Goal: Information Seeking & Learning: Learn about a topic

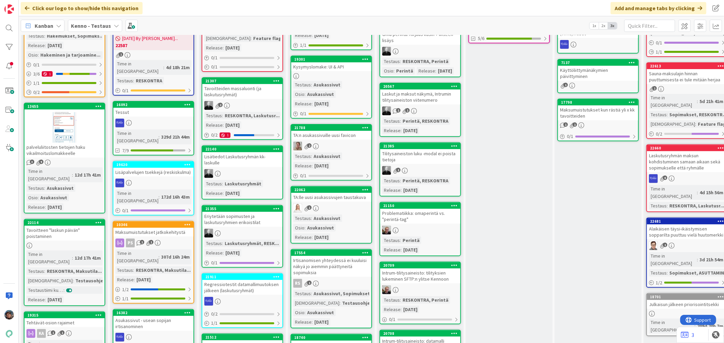
scroll to position [188, 0]
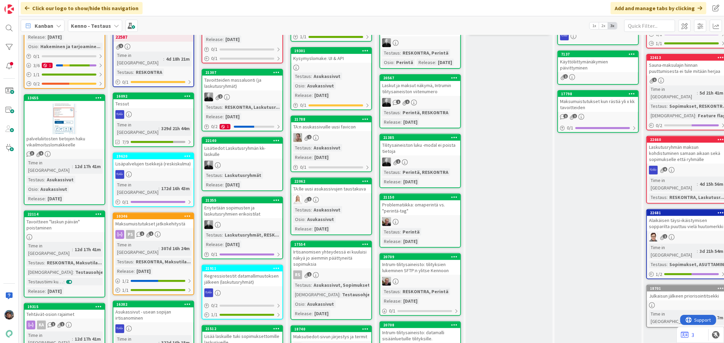
click at [355, 212] on div "Testaus : Asukassivut Osio : Asukassivut Release : [DATE]" at bounding box center [331, 219] width 76 height 26
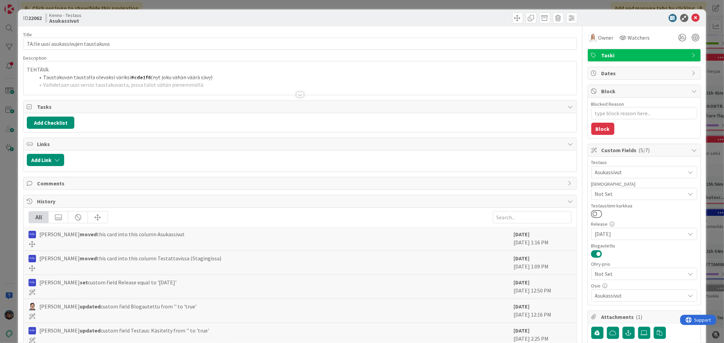
click at [299, 94] on div at bounding box center [299, 94] width 7 height 5
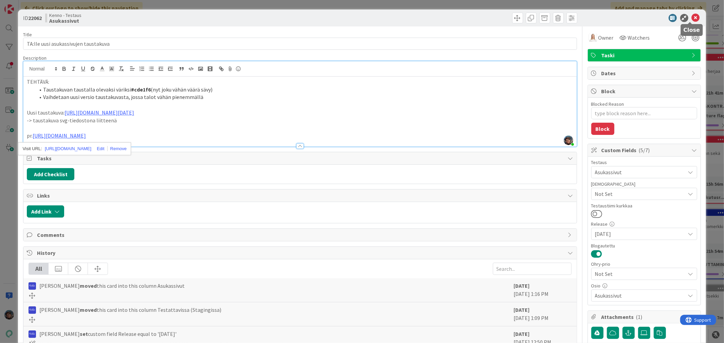
click at [692, 19] on icon at bounding box center [696, 18] width 8 height 8
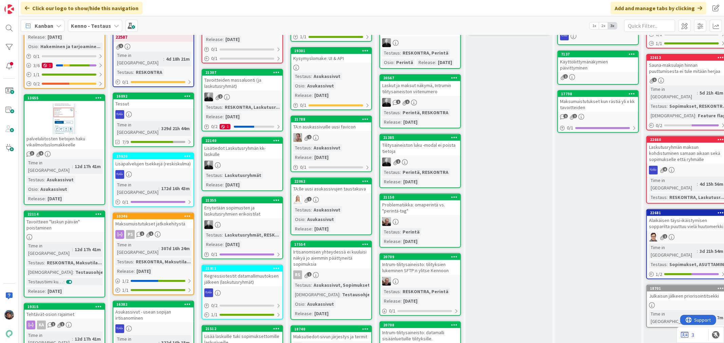
click at [350, 133] on div "2" at bounding box center [331, 137] width 80 height 9
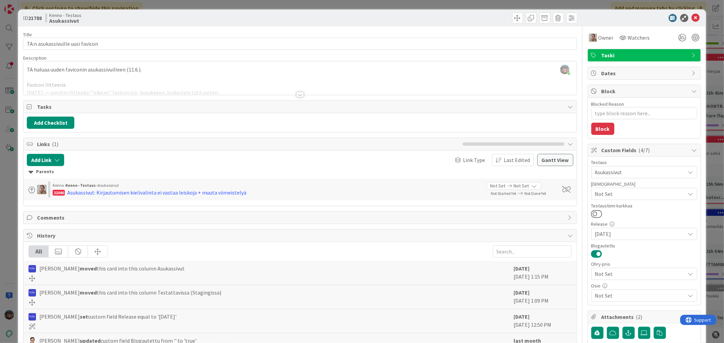
click at [296, 94] on div at bounding box center [299, 94] width 7 height 5
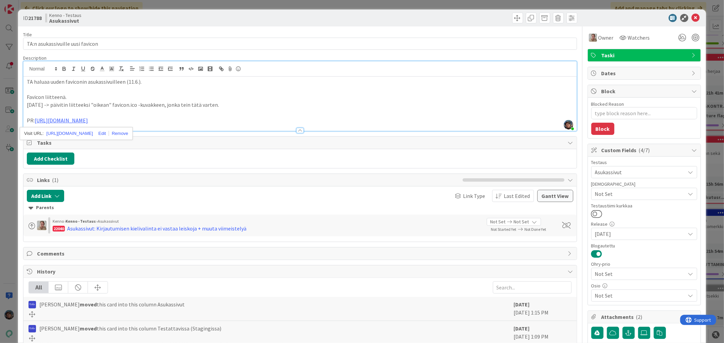
click at [152, 121] on p "PR: https://github.com/pandiafi/kenno/pull/7883" at bounding box center [300, 121] width 546 height 8
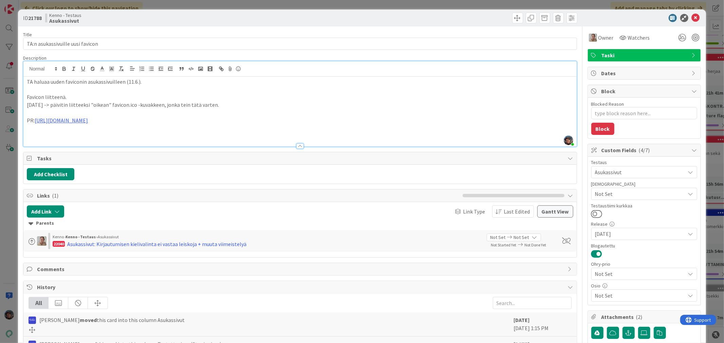
type textarea "x"
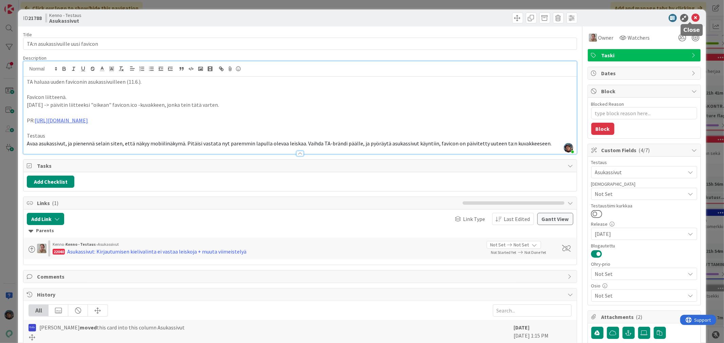
click at [692, 18] on icon at bounding box center [696, 18] width 8 height 8
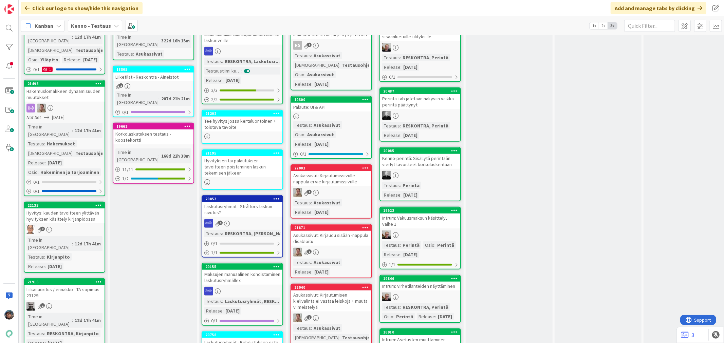
scroll to position [490, 0]
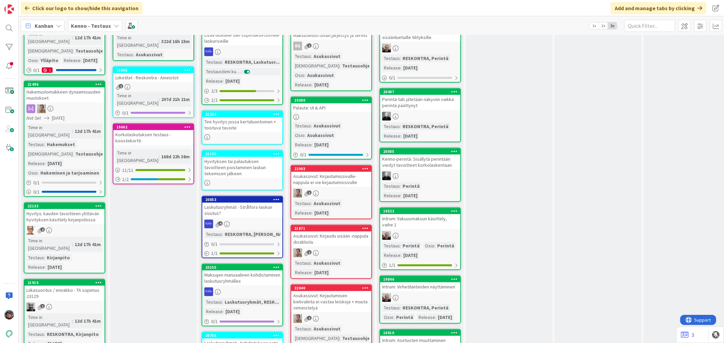
click at [345, 232] on div "Asukassivut: Kirjaudu sisään -nappula disabloitu" at bounding box center [331, 239] width 80 height 15
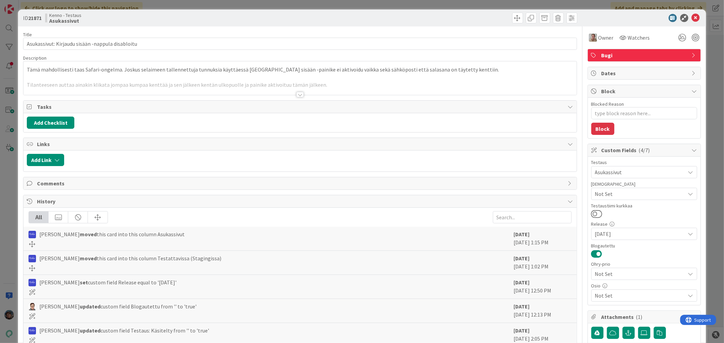
click at [296, 93] on div at bounding box center [299, 94] width 7 height 5
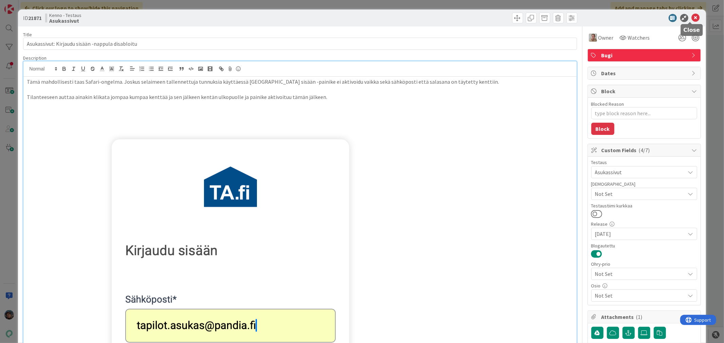
drag, startPoint x: 688, startPoint y: 14, endPoint x: 680, endPoint y: 29, distance: 17.2
click at [692, 14] on icon at bounding box center [696, 18] width 8 height 8
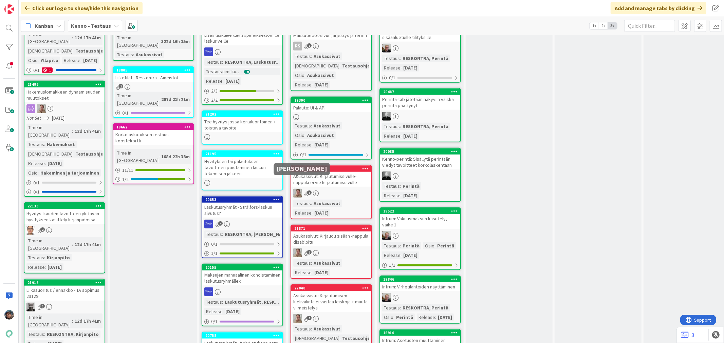
click at [302, 189] on div "1" at bounding box center [331, 193] width 80 height 9
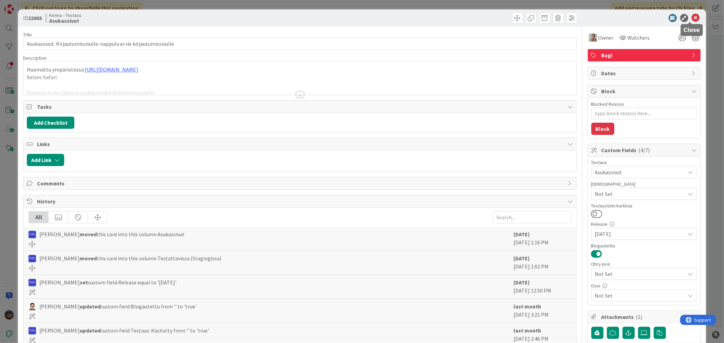
click at [692, 16] on icon at bounding box center [696, 18] width 8 height 8
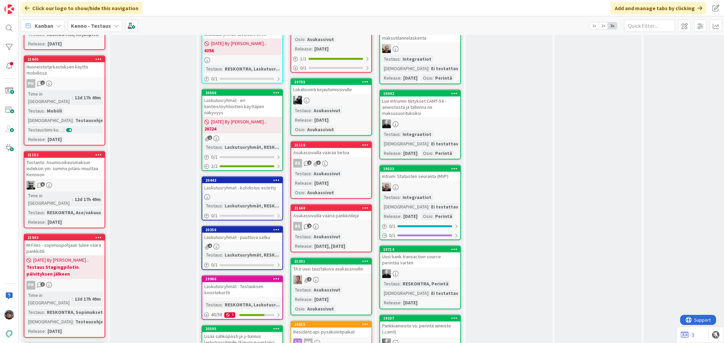
scroll to position [980, 0]
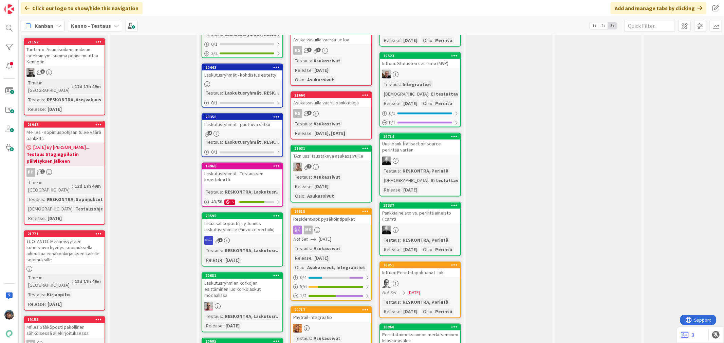
click at [354, 163] on div "1" at bounding box center [331, 167] width 80 height 9
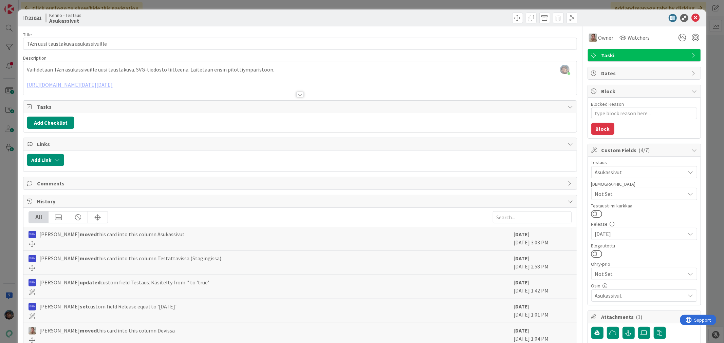
click at [296, 94] on div at bounding box center [299, 94] width 7 height 5
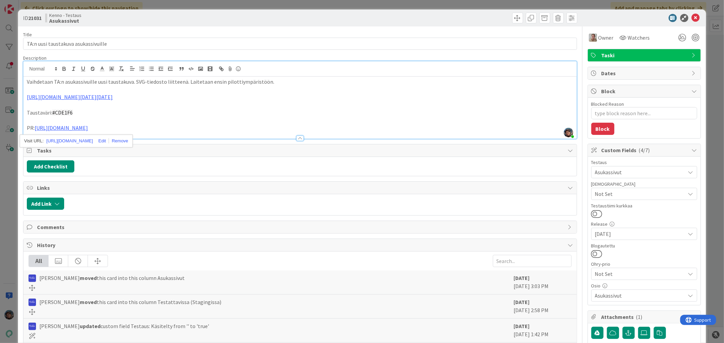
click at [149, 126] on p "PR: https://github.com/pandiafi/kenno/pull/7757" at bounding box center [300, 128] width 546 height 8
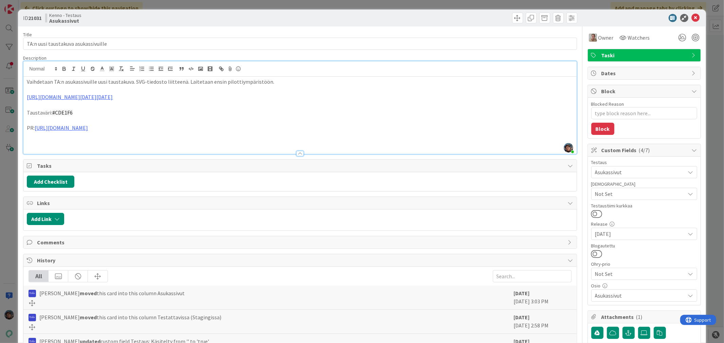
type textarea "x"
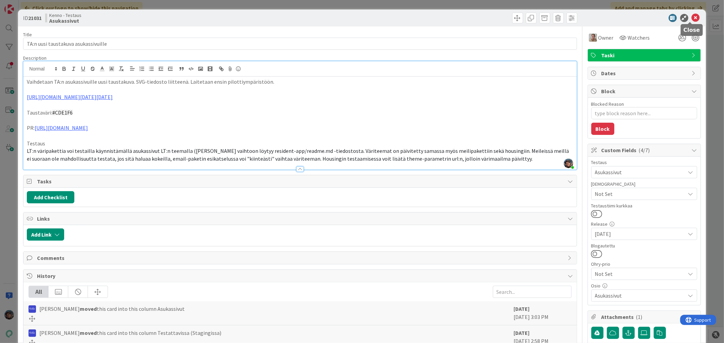
click at [692, 16] on icon at bounding box center [696, 18] width 8 height 8
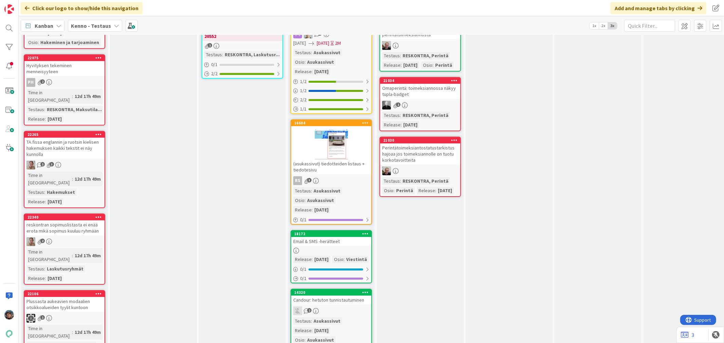
scroll to position [1772, 0]
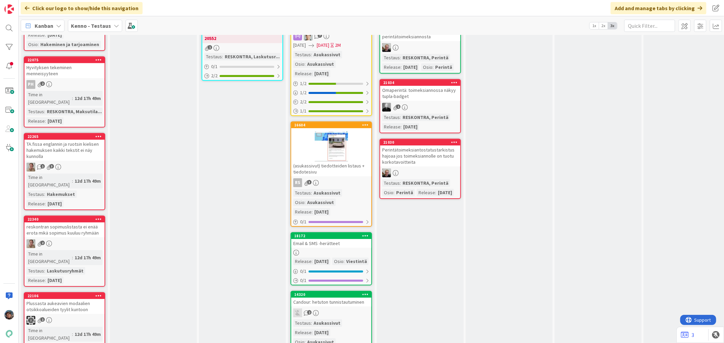
click at [346, 250] on div at bounding box center [331, 253] width 80 height 6
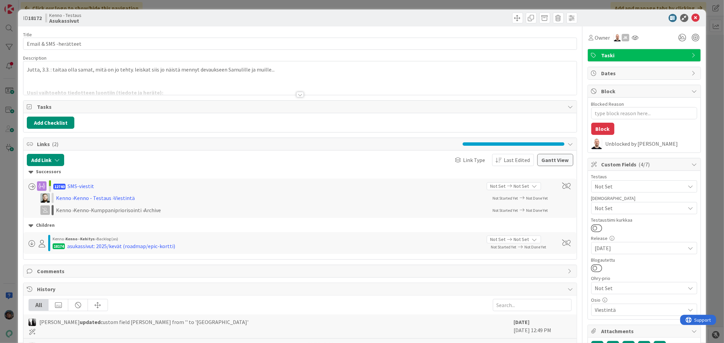
click at [296, 94] on div at bounding box center [299, 94] width 7 height 5
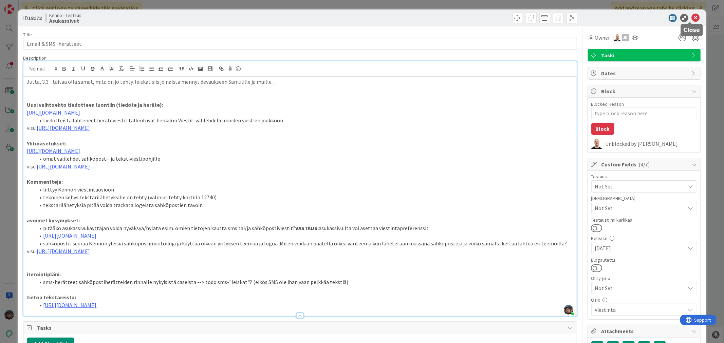
click at [692, 18] on icon at bounding box center [696, 18] width 8 height 8
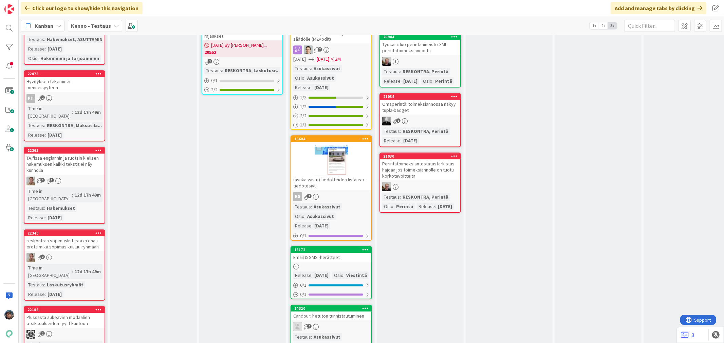
scroll to position [1735, 0]
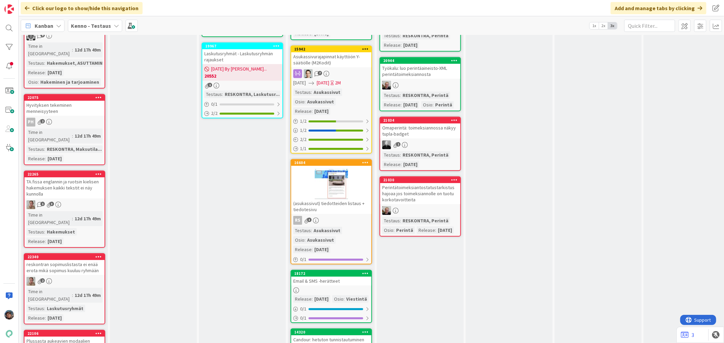
click at [351, 216] on div "RS 3" at bounding box center [331, 220] width 80 height 9
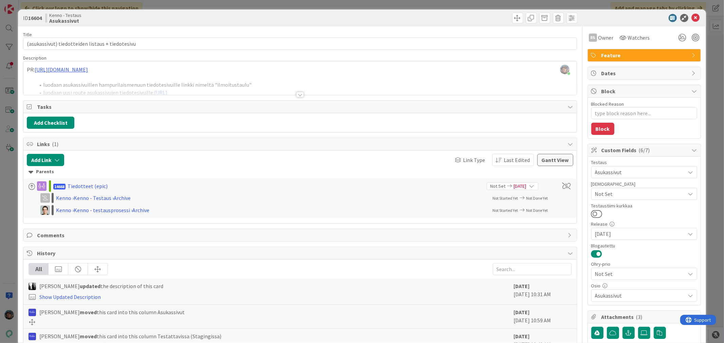
click at [298, 96] on div at bounding box center [299, 94] width 7 height 5
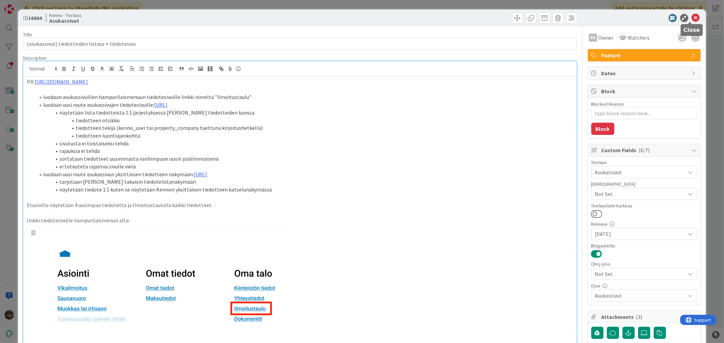
click at [692, 18] on icon at bounding box center [696, 18] width 8 height 8
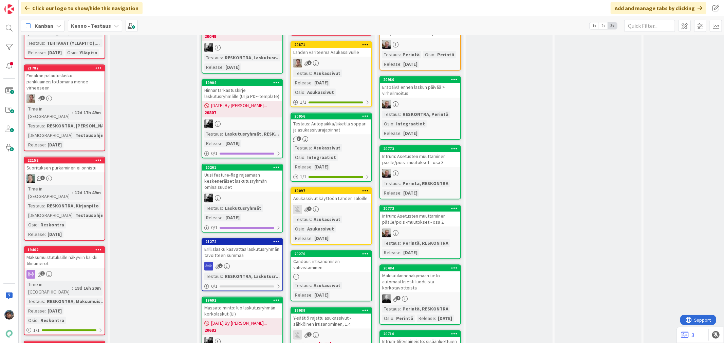
scroll to position [1282, 0]
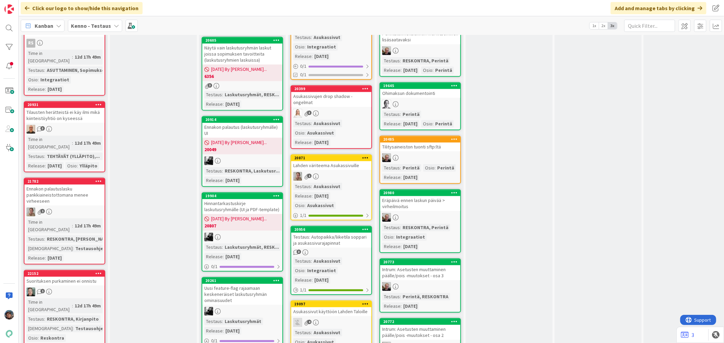
click at [330, 109] on div "3" at bounding box center [331, 113] width 80 height 9
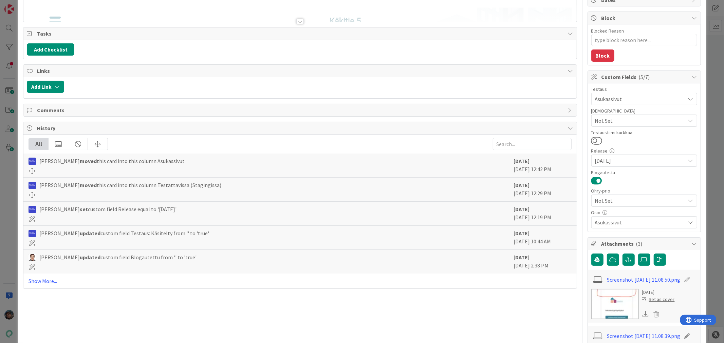
scroll to position [113, 0]
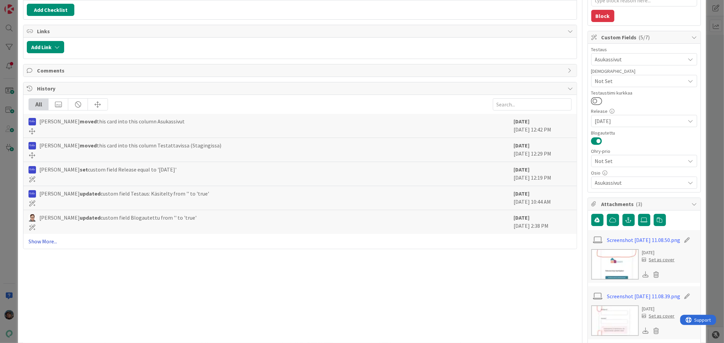
click at [39, 244] on link "Show More..." at bounding box center [300, 242] width 543 height 8
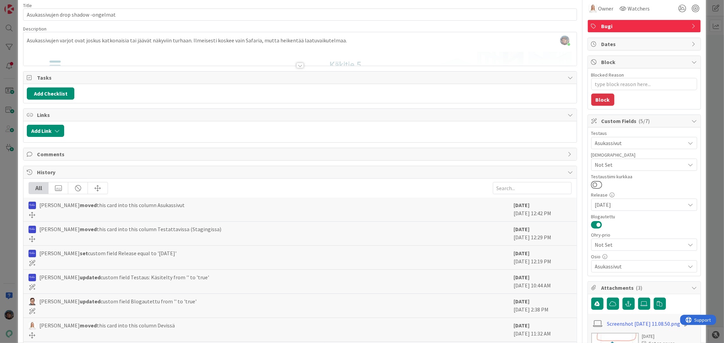
scroll to position [0, 0]
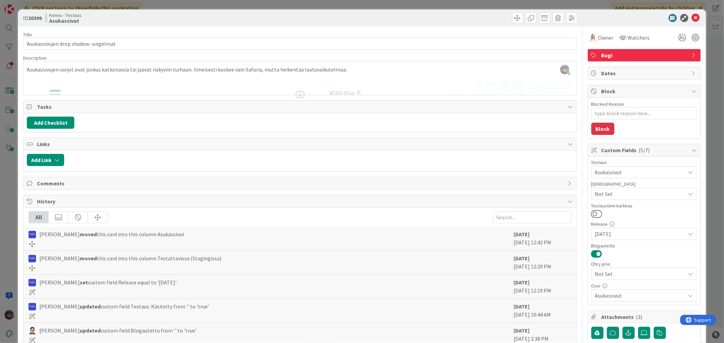
click at [296, 96] on div at bounding box center [299, 94] width 7 height 5
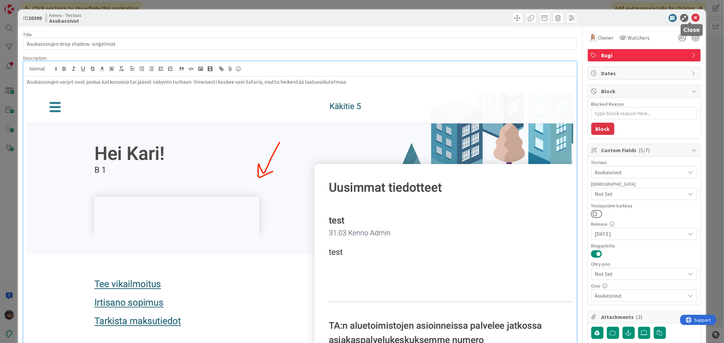
click at [692, 16] on icon at bounding box center [696, 18] width 8 height 8
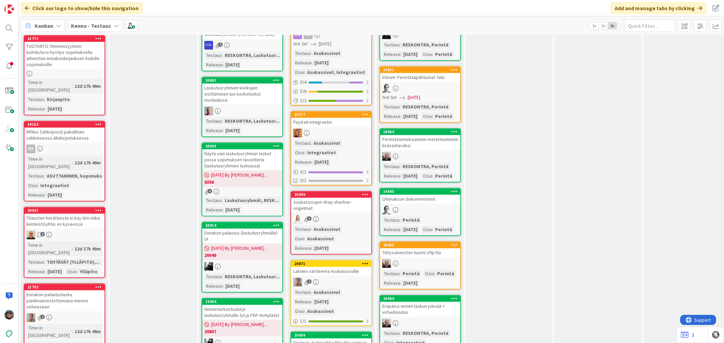
scroll to position [1169, 0]
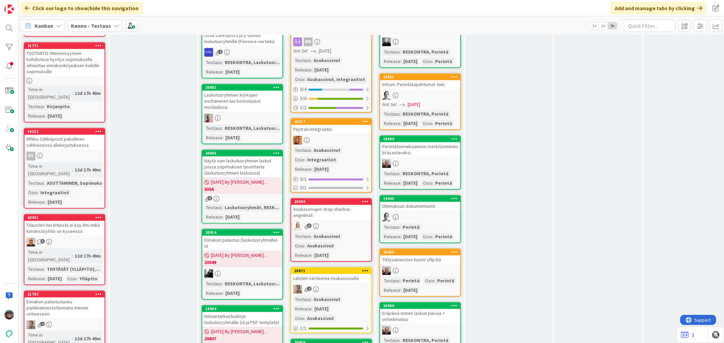
click at [353, 285] on div "1" at bounding box center [331, 289] width 80 height 9
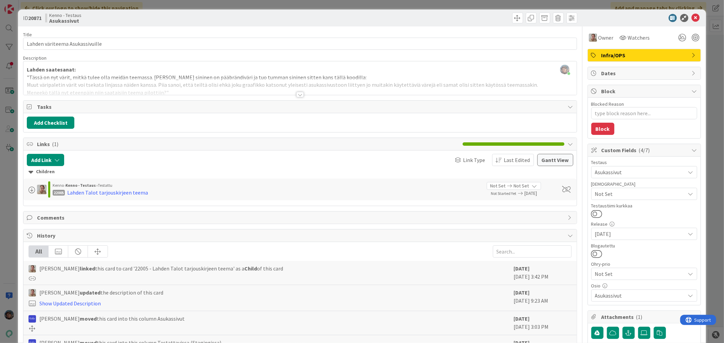
click at [297, 96] on div at bounding box center [299, 94] width 7 height 5
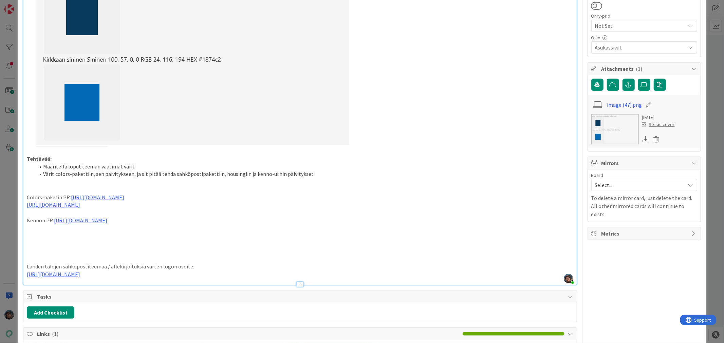
scroll to position [377, 0]
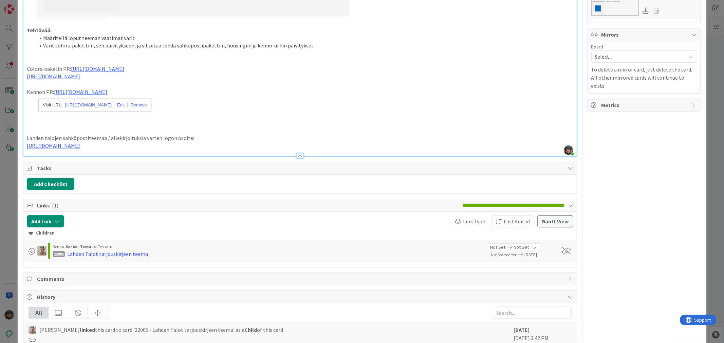
click at [182, 106] on p at bounding box center [300, 108] width 546 height 8
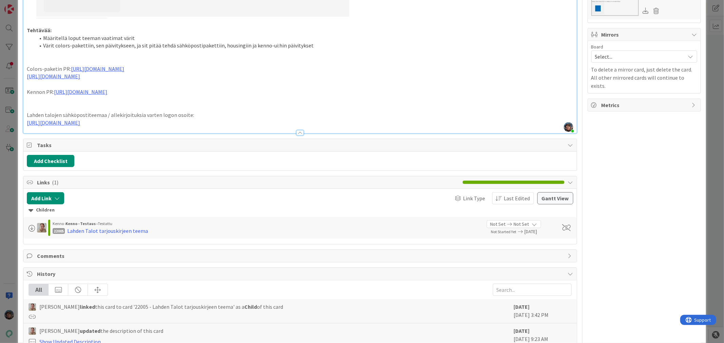
click at [253, 124] on p "https://kenno-public-gfx.s3.eu-west-1.amazonaws.com/lahden-talot/Lahden-Talot.p…" at bounding box center [300, 123] width 546 height 8
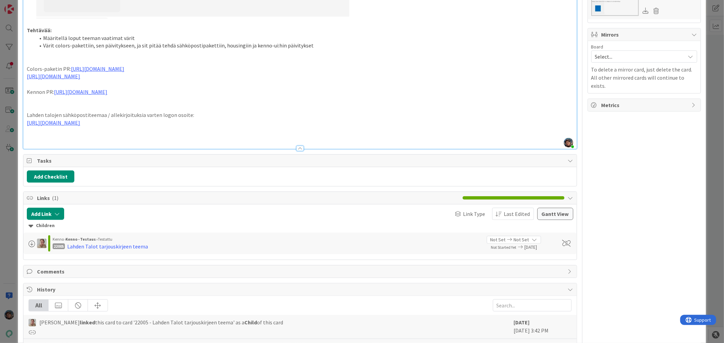
type textarea "x"
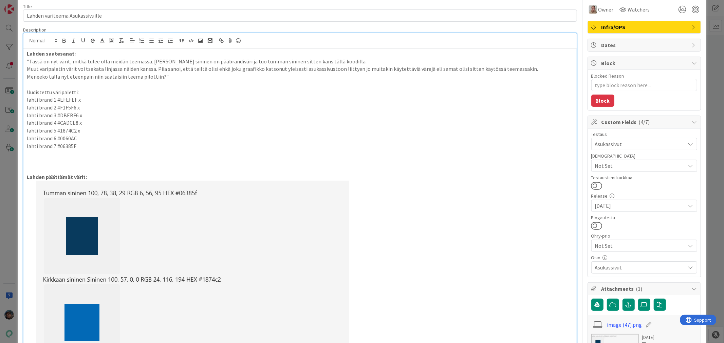
scroll to position [0, 0]
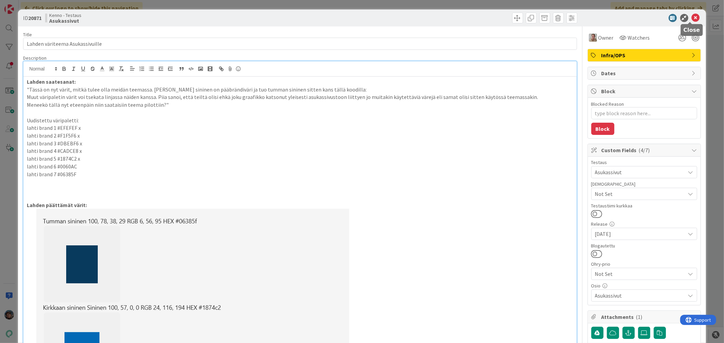
click at [692, 15] on icon at bounding box center [696, 18] width 8 height 8
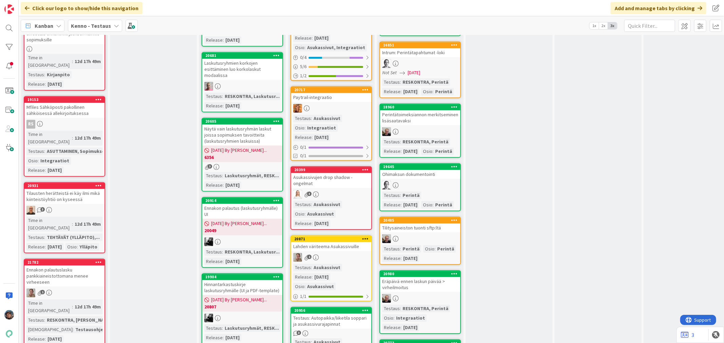
scroll to position [1244, 0]
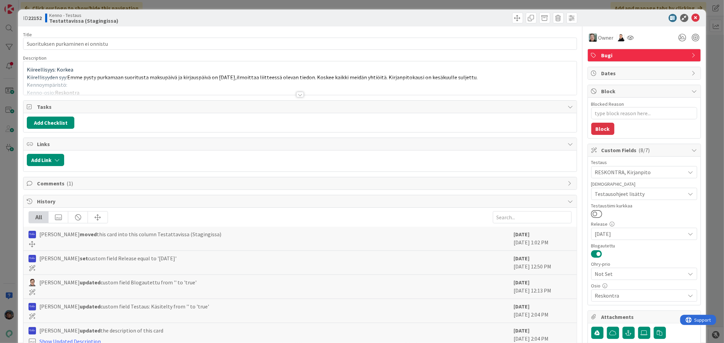
click at [298, 94] on div at bounding box center [299, 94] width 7 height 5
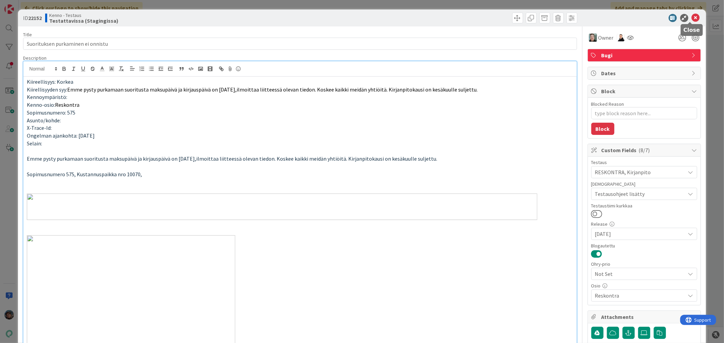
click at [692, 16] on icon at bounding box center [696, 18] width 8 height 8
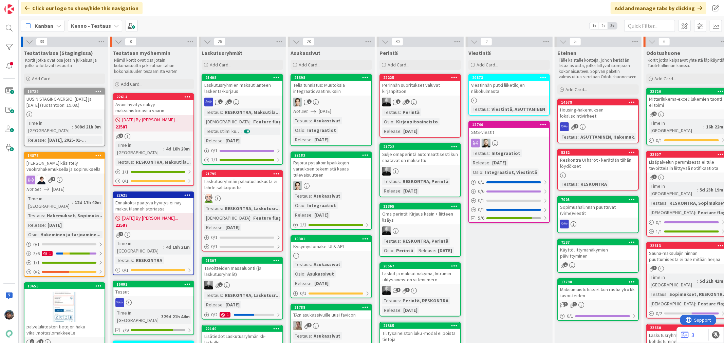
click at [335, 184] on link "22183 Rajoita pysäköintipaikkojen varauksen tekemistä kauas tulevaisuuteen Test…" at bounding box center [331, 191] width 81 height 78
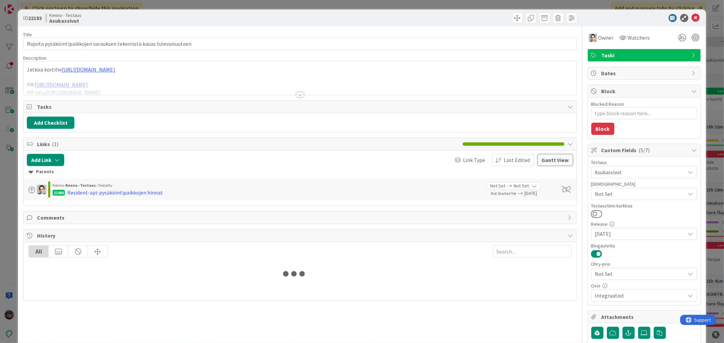
type textarea "x"
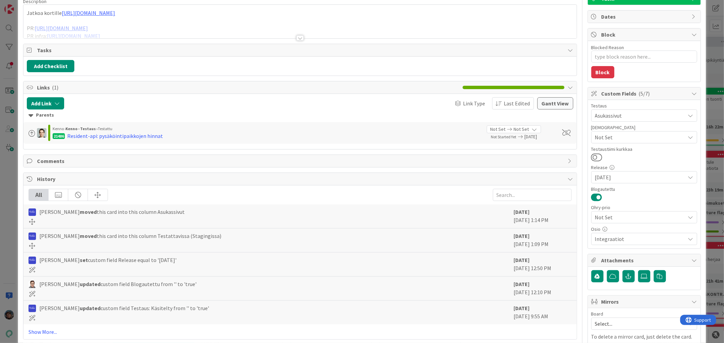
scroll to position [99, 0]
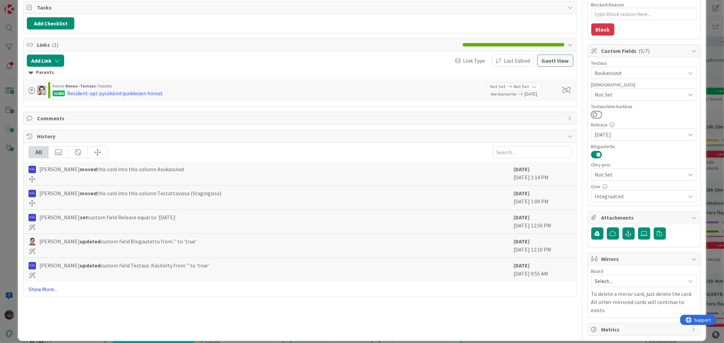
click at [37, 289] on link "Show More..." at bounding box center [300, 289] width 543 height 8
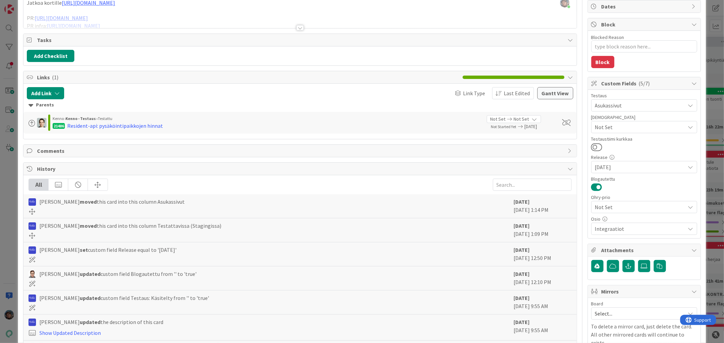
scroll to position [0, 0]
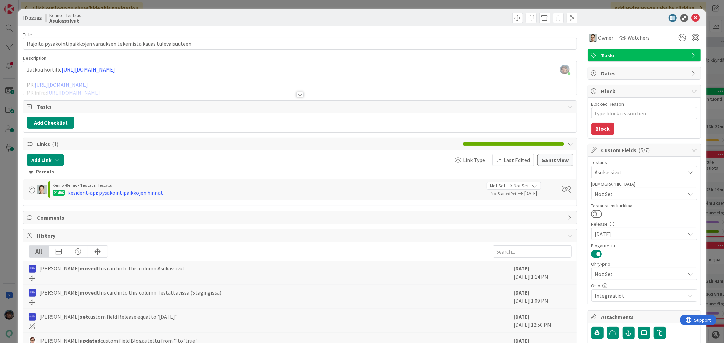
click at [297, 96] on div at bounding box center [299, 94] width 7 height 5
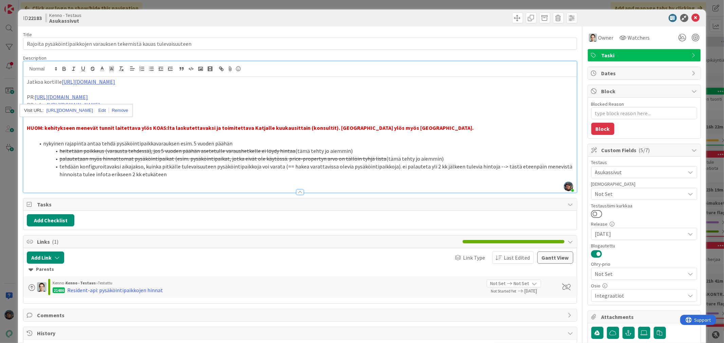
click at [176, 174] on li "tehdään konfiguroitavaksi aikajakso, kuinka pitkälle tulevaisuuteen pysäköintip…" at bounding box center [304, 170] width 538 height 15
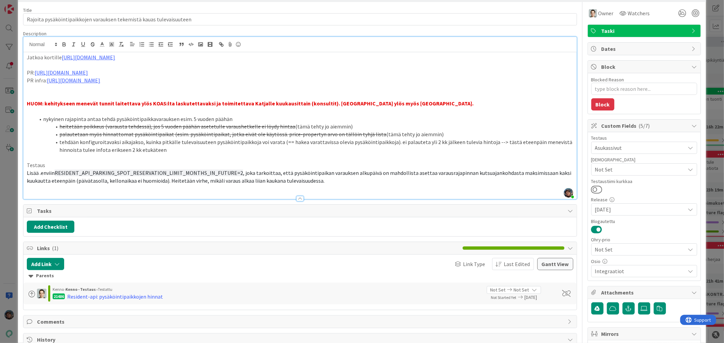
scroll to position [38, 0]
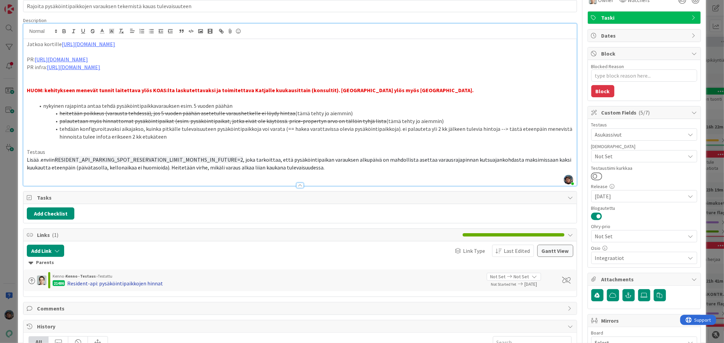
click at [128, 283] on div "Resident-api: pysäköintipaikkojen hinnat" at bounding box center [115, 284] width 96 height 8
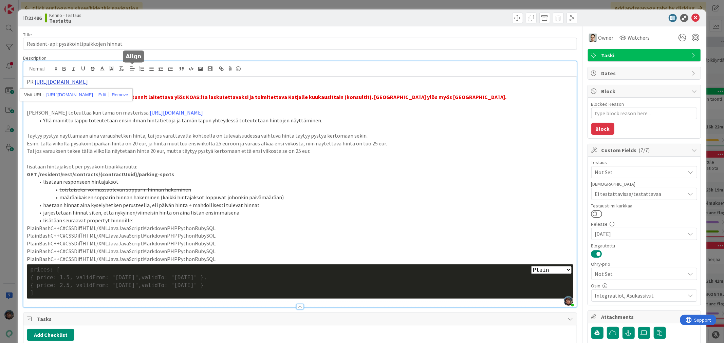
drag, startPoint x: 130, startPoint y: 71, endPoint x: 115, endPoint y: 81, distance: 17.1
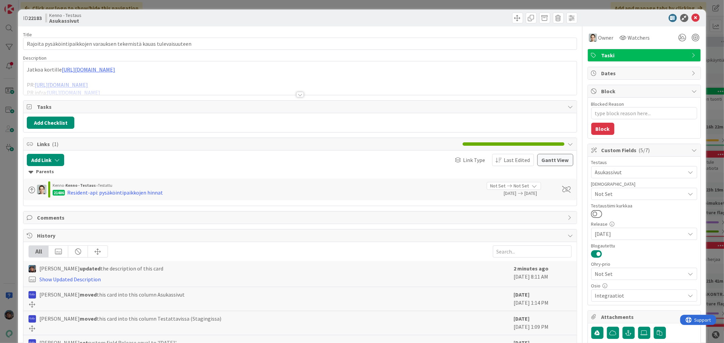
click at [297, 94] on div at bounding box center [299, 94] width 7 height 5
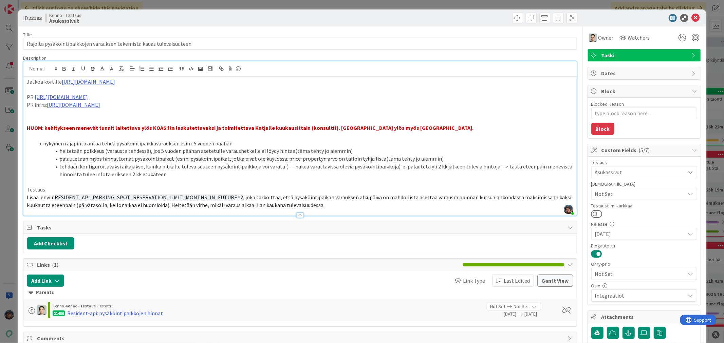
click at [329, 208] on p "Lisää .enviin RESIDENT_API_PARKING_SPOT_RESERVATION_LIMIT_MONTHS_IN_FUTURE=2 , …" at bounding box center [300, 201] width 546 height 15
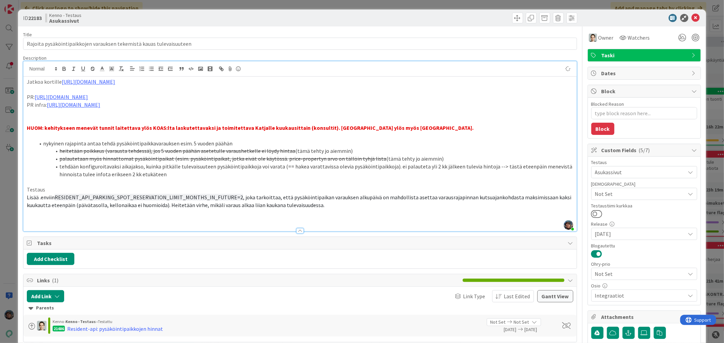
type textarea "x"
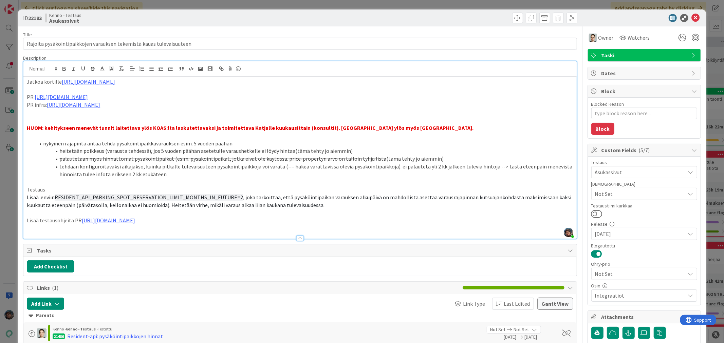
click at [644, 194] on span "Not Set" at bounding box center [640, 194] width 90 height 8
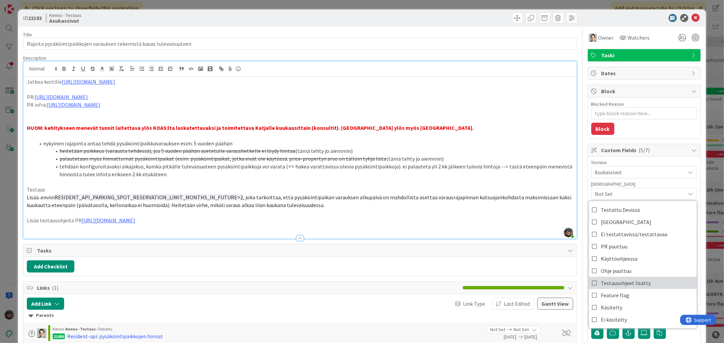
click at [630, 284] on span "Testausohjeet lisätty" at bounding box center [626, 283] width 50 height 10
click at [692, 15] on icon at bounding box center [696, 18] width 8 height 8
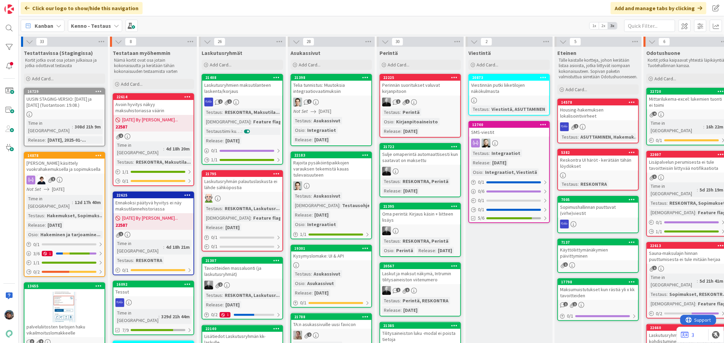
scroll to position [113, 0]
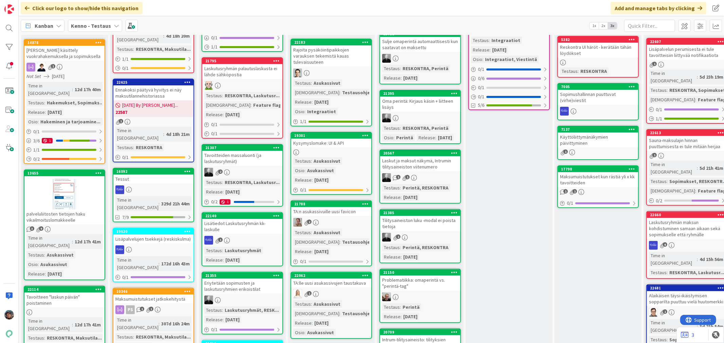
click at [70, 227] on div "3 9" at bounding box center [64, 230] width 80 height 6
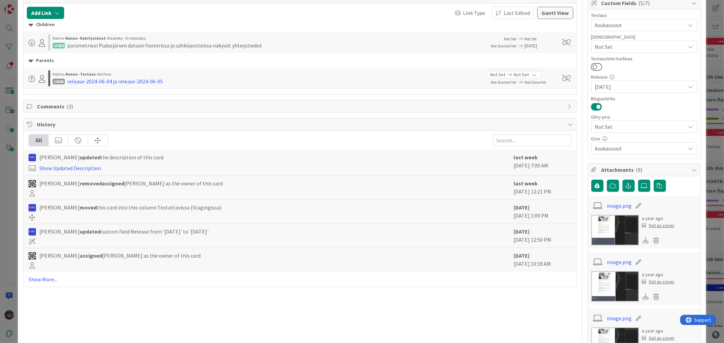
scroll to position [151, 0]
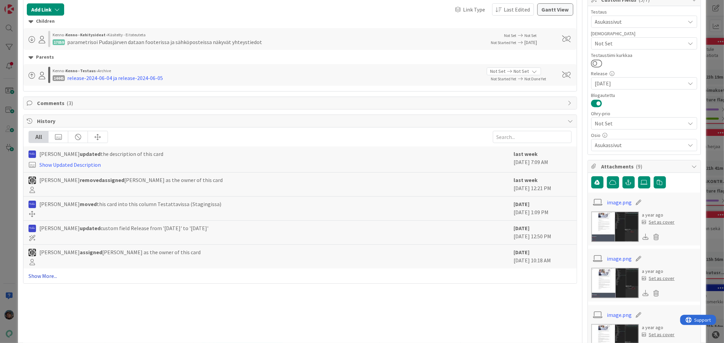
click at [48, 278] on link "Show More..." at bounding box center [300, 276] width 543 height 8
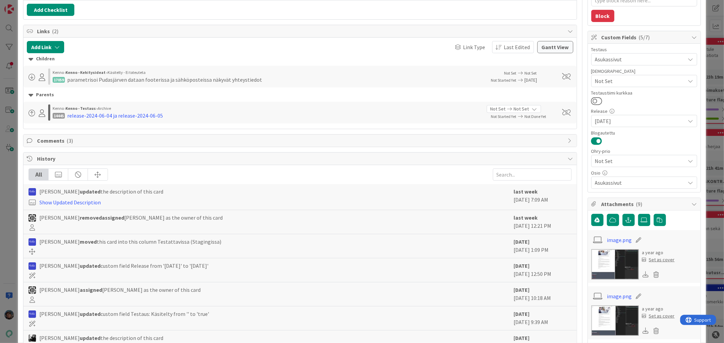
scroll to position [0, 0]
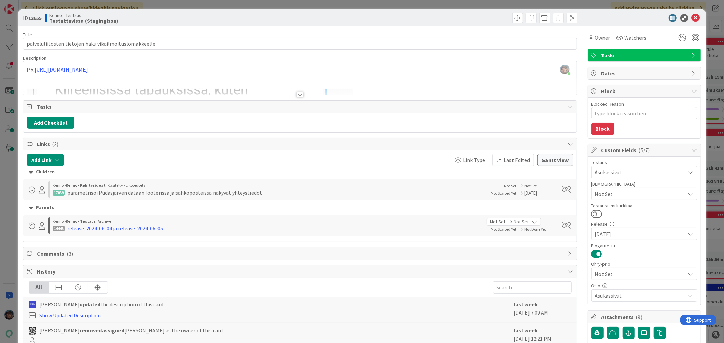
click at [297, 96] on div at bounding box center [299, 94] width 7 height 5
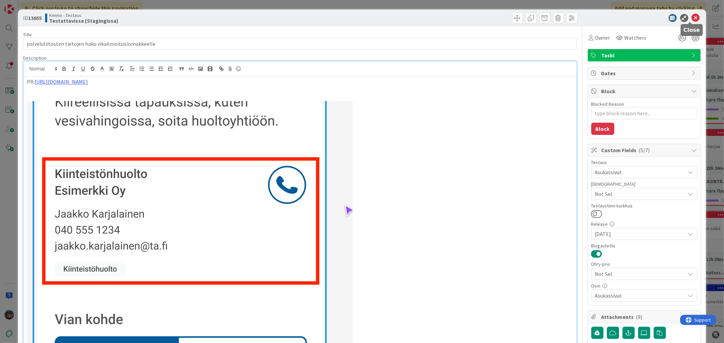
click at [692, 18] on icon at bounding box center [696, 18] width 8 height 8
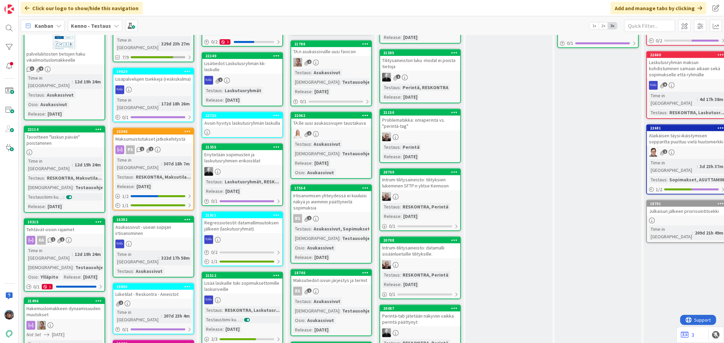
scroll to position [301, 0]
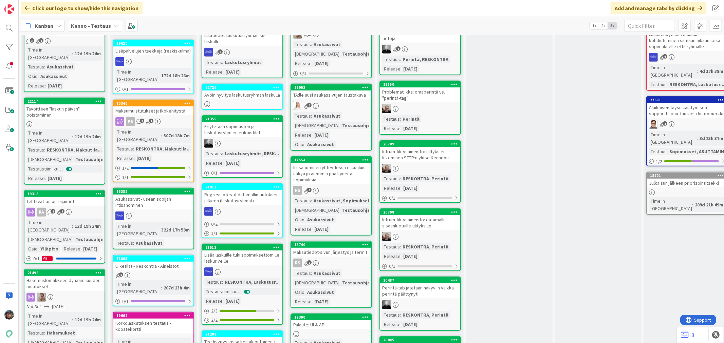
click at [86, 208] on div "KA 1 1" at bounding box center [64, 212] width 80 height 9
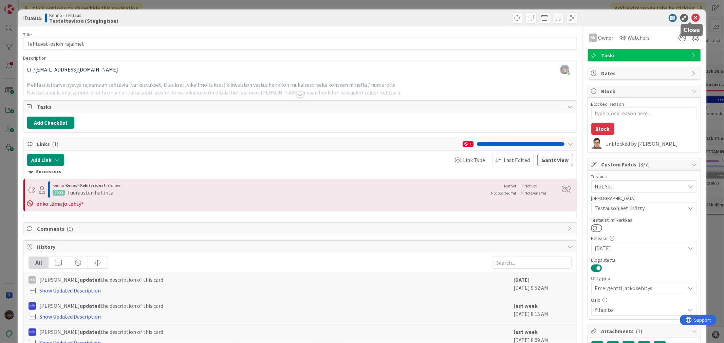
click at [692, 17] on icon at bounding box center [696, 18] width 8 height 8
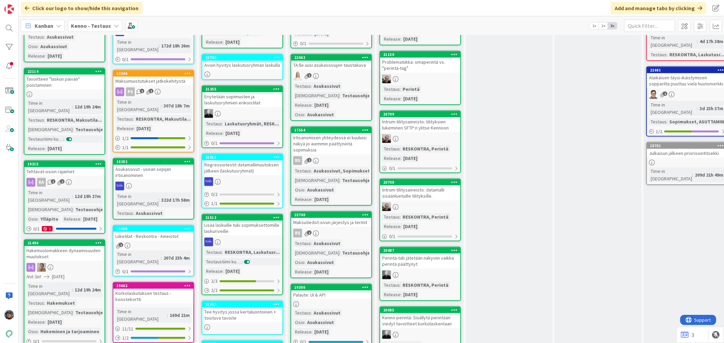
scroll to position [415, 0]
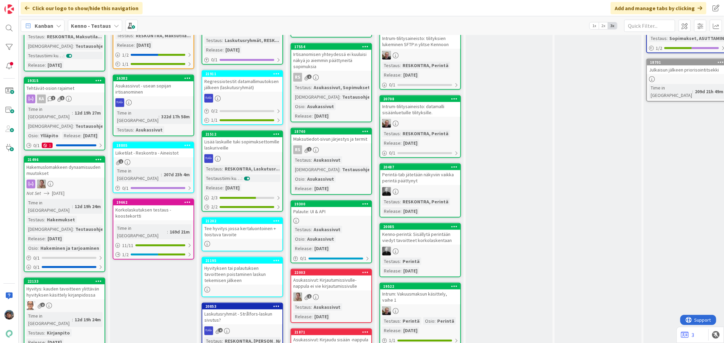
click at [85, 199] on div "Time in Column : 12d 19h 24m Testaus : Hakemukset Testaushuomiot : Testausohjee…" at bounding box center [64, 225] width 76 height 53
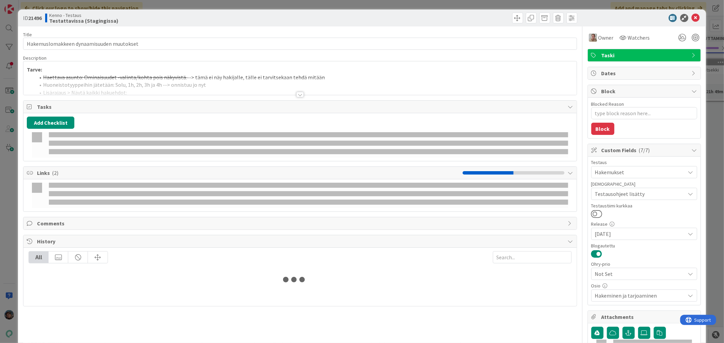
type textarea "x"
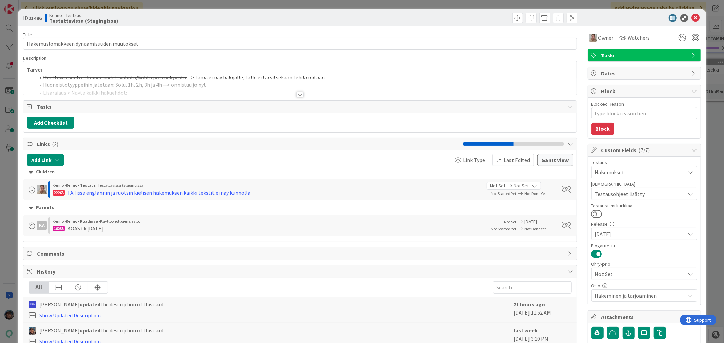
click at [296, 96] on div at bounding box center [299, 94] width 7 height 5
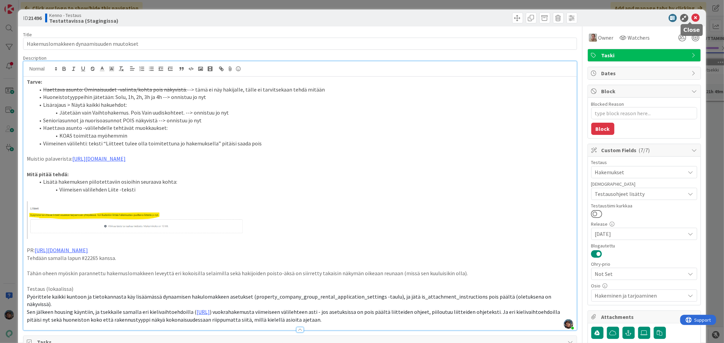
click at [692, 16] on icon at bounding box center [696, 18] width 8 height 8
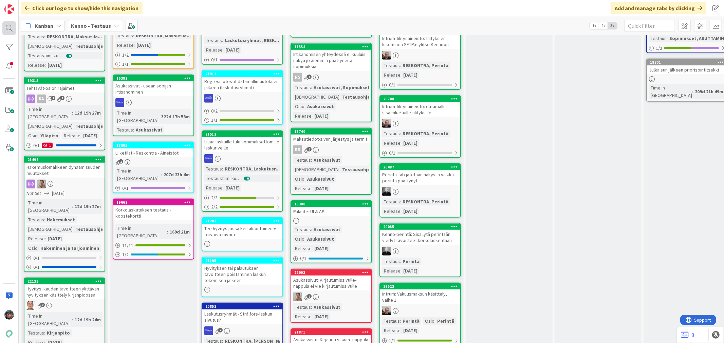
click at [7, 25] on div at bounding box center [9, 28] width 14 height 14
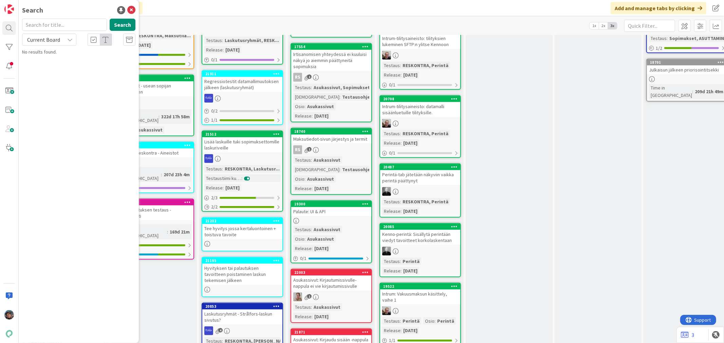
click at [45, 25] on input "text" at bounding box center [64, 25] width 85 height 12
type input "22265"
click at [48, 42] on span "Current Board" at bounding box center [43, 39] width 33 height 7
click at [43, 68] on span "All Boards" at bounding box center [61, 68] width 71 height 10
click at [69, 60] on span "TA.fissa englannin ja ruotsin kielisen hakemuksen kaikki tekstit ei näy kunnolla" at bounding box center [76, 63] width 89 height 13
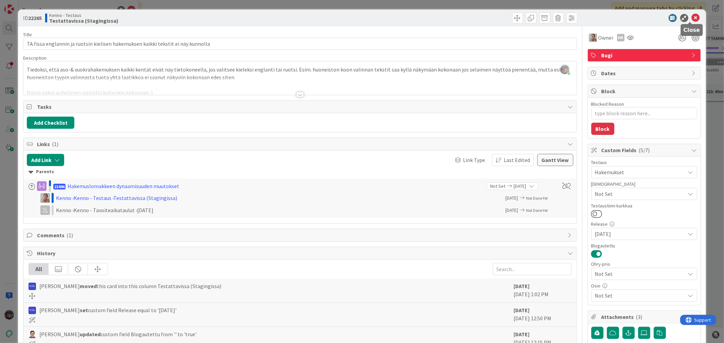
click at [692, 18] on icon at bounding box center [696, 18] width 8 height 8
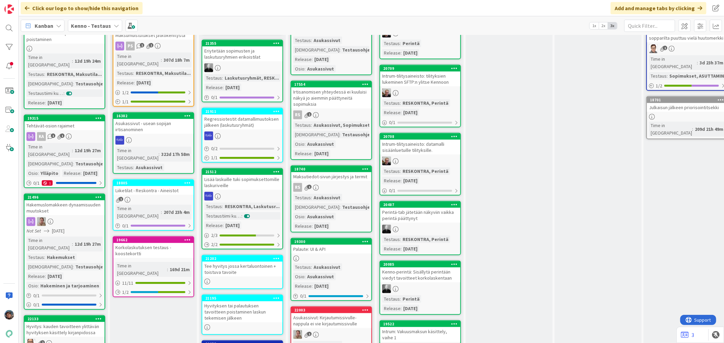
scroll to position [301, 0]
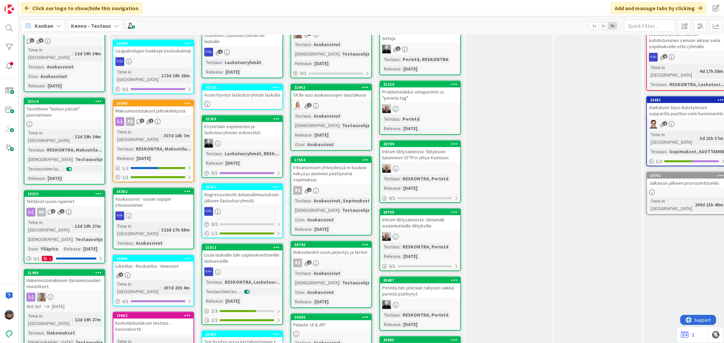
click at [345, 122] on div "Testausohjeet..." at bounding box center [360, 125] width 40 height 7
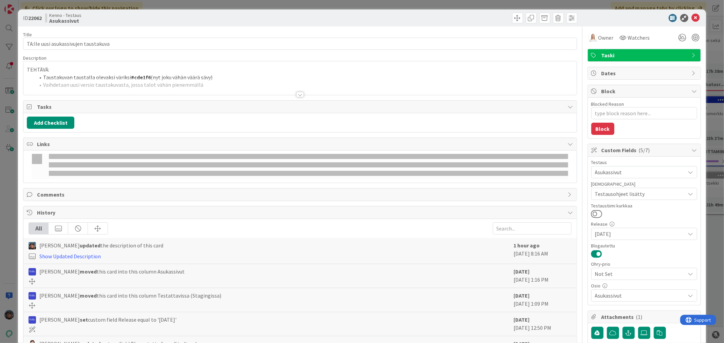
click at [297, 95] on div at bounding box center [299, 94] width 7 height 5
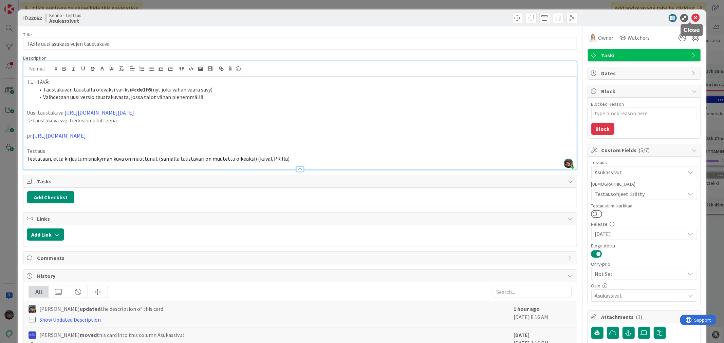
click at [692, 18] on icon at bounding box center [696, 18] width 8 height 8
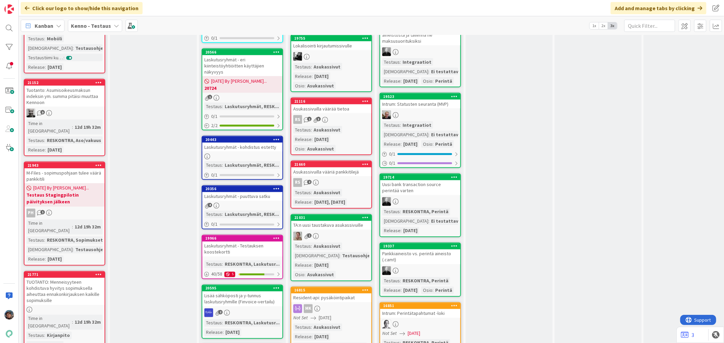
scroll to position [943, 0]
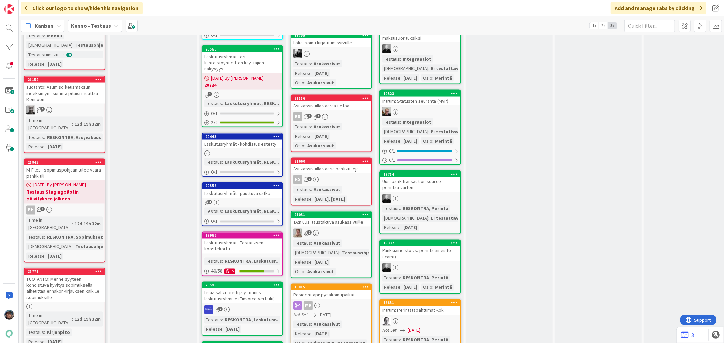
click at [357, 211] on link "21031 TA:n uusi taustakuva asukassivuille 1 Testaus : Asukassivut Testaushuomio…" at bounding box center [331, 244] width 81 height 67
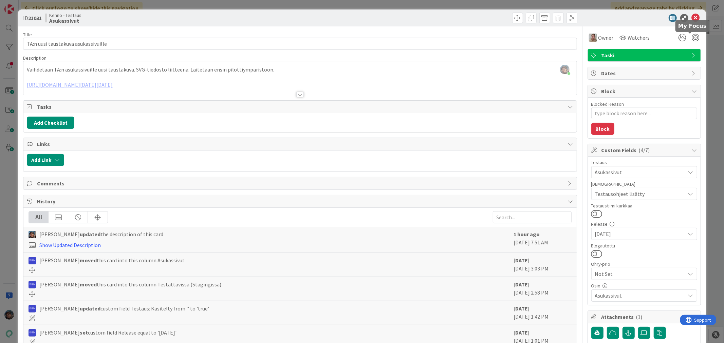
click at [692, 16] on icon at bounding box center [696, 18] width 8 height 8
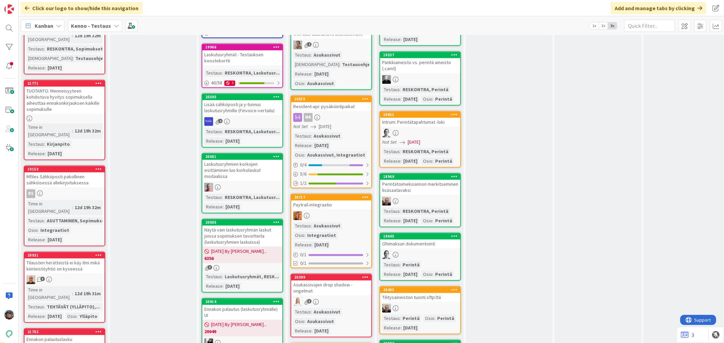
scroll to position [1207, 0]
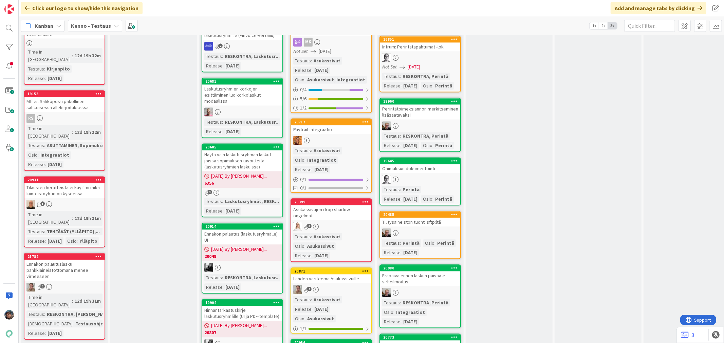
click at [346, 285] on div "1" at bounding box center [331, 289] width 80 height 9
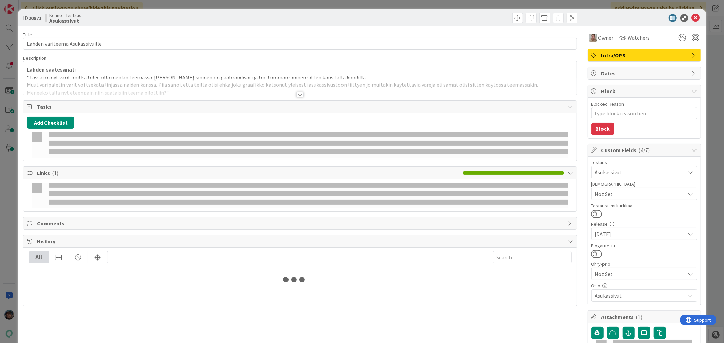
type textarea "x"
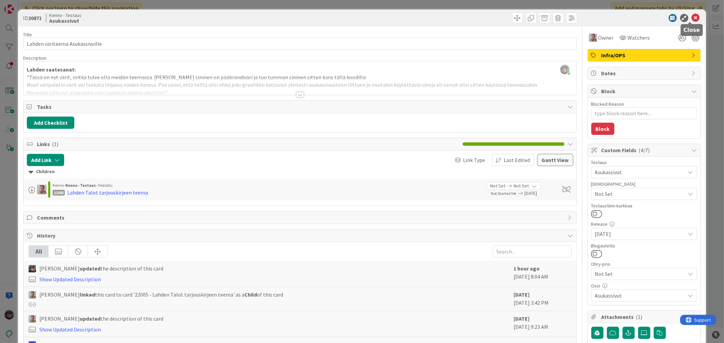
click at [692, 16] on icon at bounding box center [696, 18] width 8 height 8
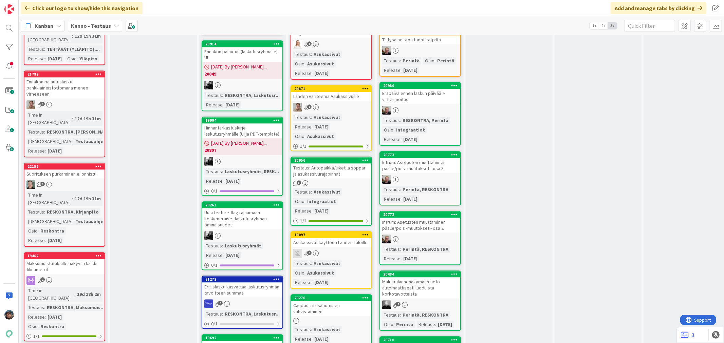
scroll to position [1395, 0]
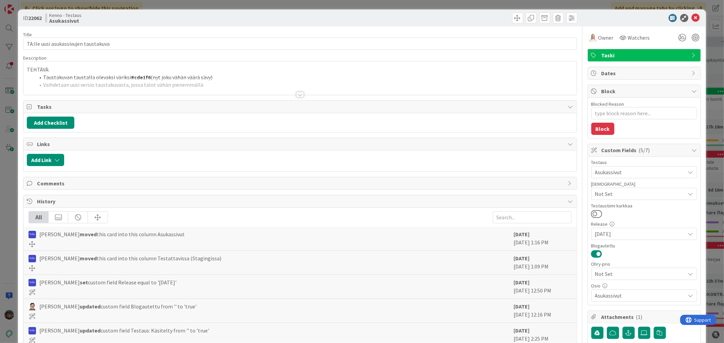
click at [297, 94] on div at bounding box center [299, 94] width 7 height 5
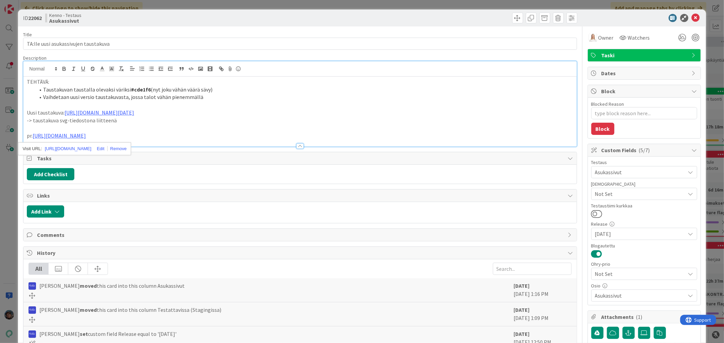
click at [146, 135] on p "pr. https://github.com/pandiafi/kenno/pull/8022" at bounding box center [300, 136] width 546 height 8
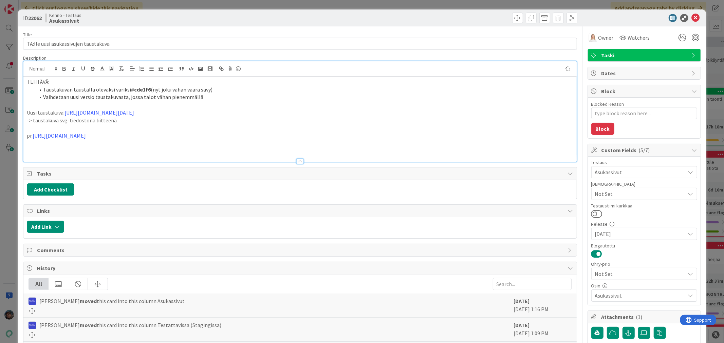
type textarea "x"
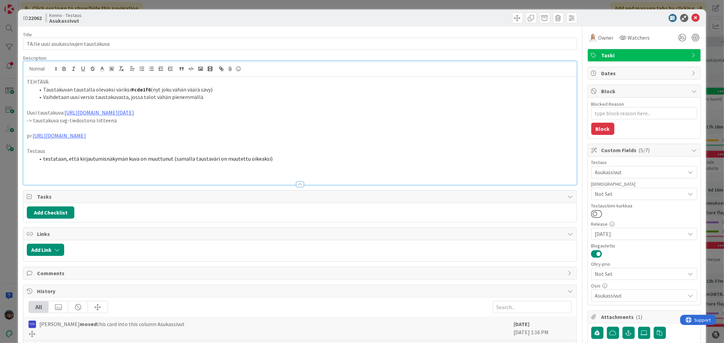
click at [652, 192] on span "Not Set" at bounding box center [640, 194] width 90 height 8
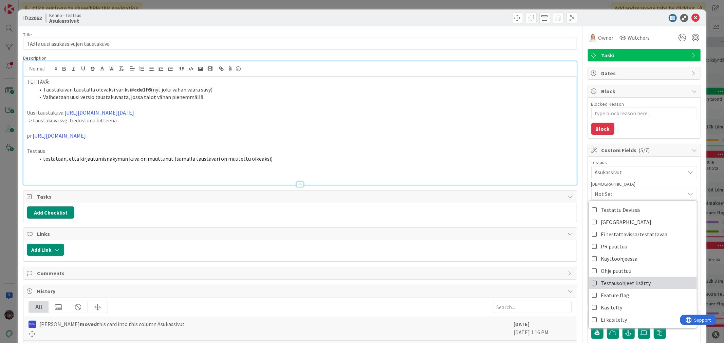
click at [640, 286] on span "Testausohjeet lisätty" at bounding box center [626, 283] width 50 height 10
click at [278, 162] on li "testataan, että kirjautumisnäkymän kuva on muuttunut (samalla taustaväri on muu…" at bounding box center [304, 159] width 538 height 8
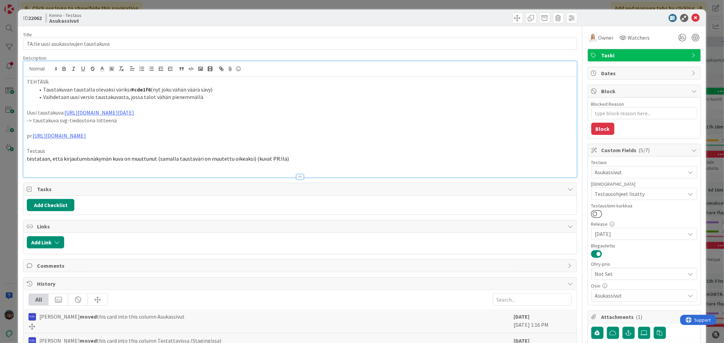
click at [29, 160] on span "testataan, että kirjautumisnäkymän kuva on muuttunut (samalla taustaväri on muu…" at bounding box center [158, 158] width 262 height 7
type textarea "x"
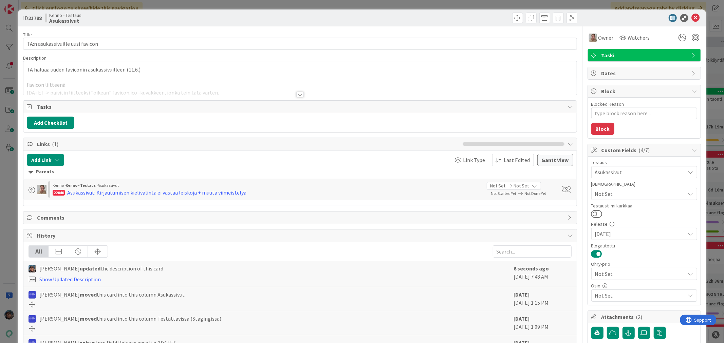
click at [296, 94] on div at bounding box center [299, 94] width 7 height 5
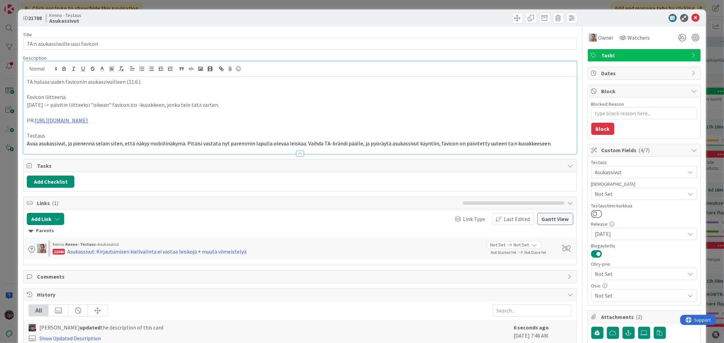
click at [621, 194] on span "Not Set" at bounding box center [640, 194] width 90 height 8
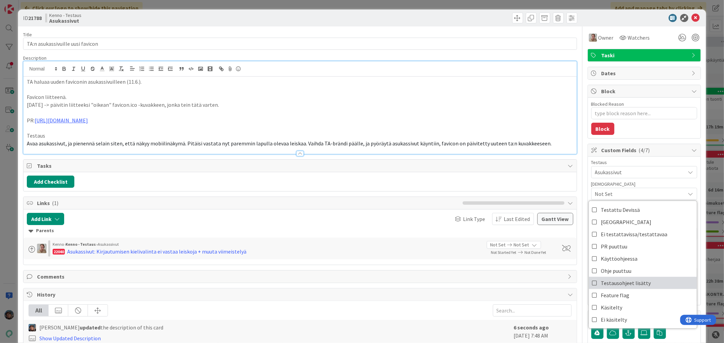
click at [628, 282] on span "Testausohjeet lisätty" at bounding box center [626, 283] width 50 height 10
type textarea "x"
click at [692, 17] on icon at bounding box center [696, 18] width 8 height 8
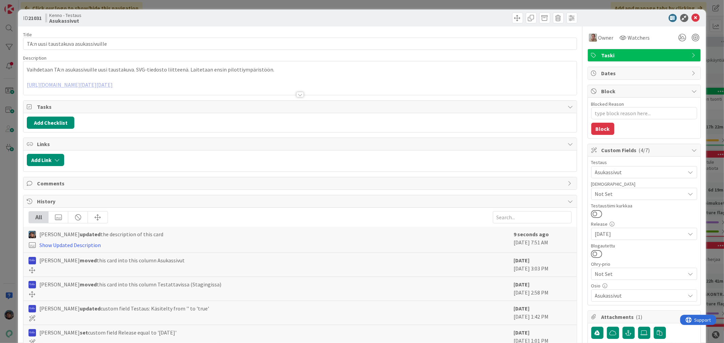
click at [297, 93] on div at bounding box center [299, 94] width 7 height 5
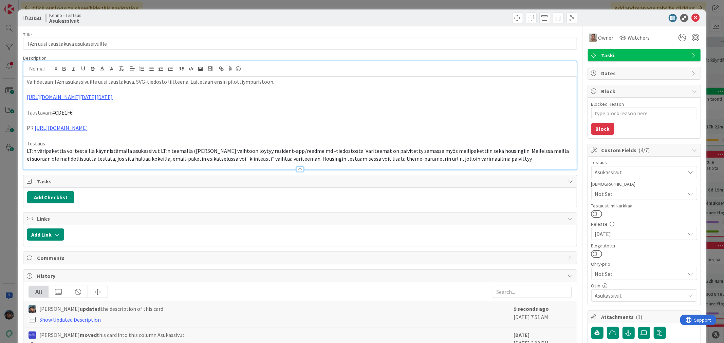
click at [622, 194] on span "Not Set" at bounding box center [640, 194] width 90 height 8
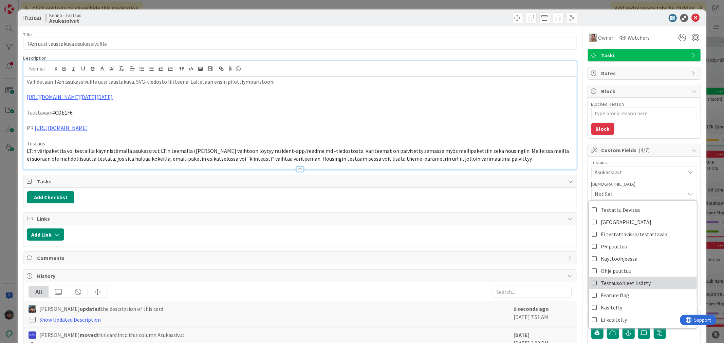
click at [620, 279] on span "Testausohjeet lisätty" at bounding box center [626, 283] width 50 height 10
type textarea "x"
click at [692, 16] on icon at bounding box center [696, 18] width 8 height 8
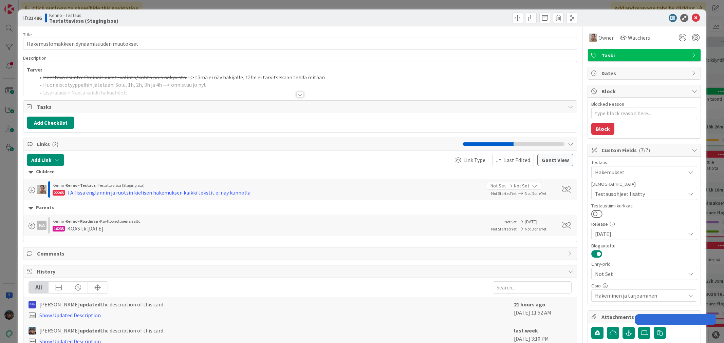
type textarea "x"
click at [298, 95] on div at bounding box center [299, 94] width 7 height 5
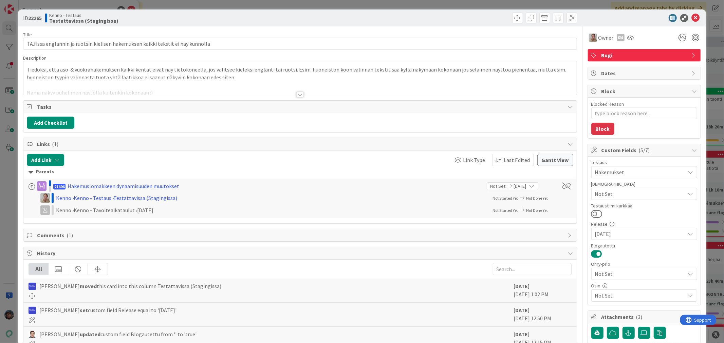
type textarea "x"
click at [297, 95] on div at bounding box center [299, 94] width 7 height 5
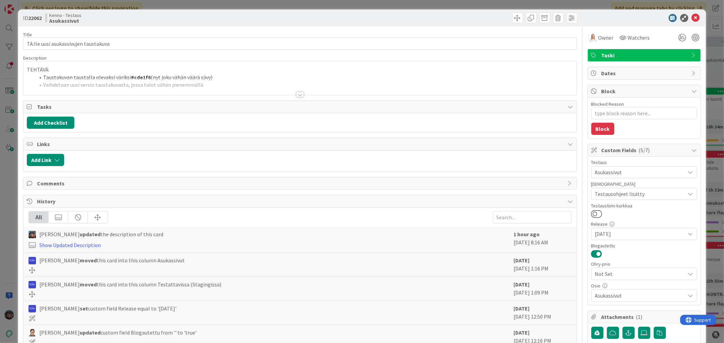
click at [296, 95] on div at bounding box center [299, 94] width 7 height 5
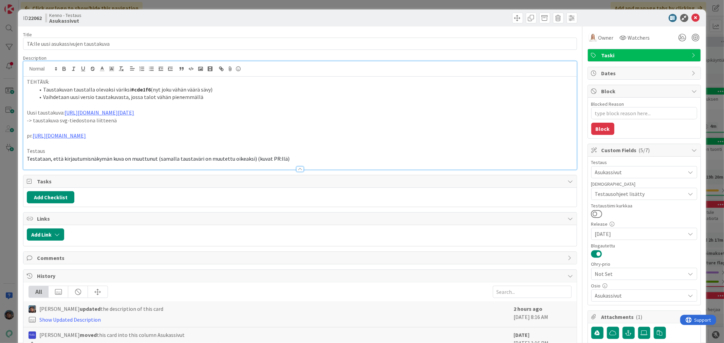
type textarea "x"
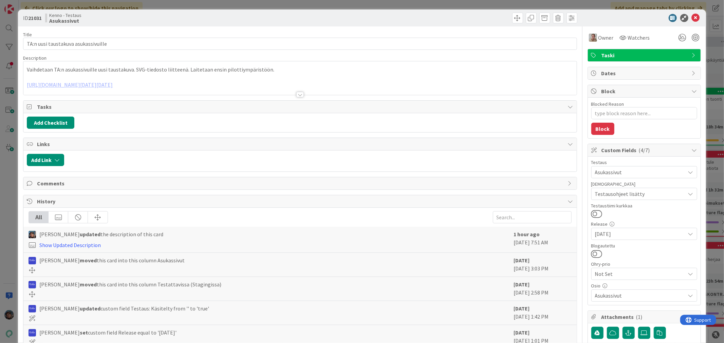
click at [296, 94] on div at bounding box center [299, 94] width 7 height 5
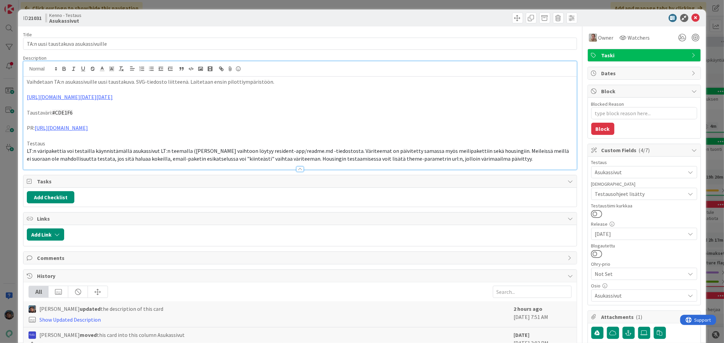
type textarea "x"
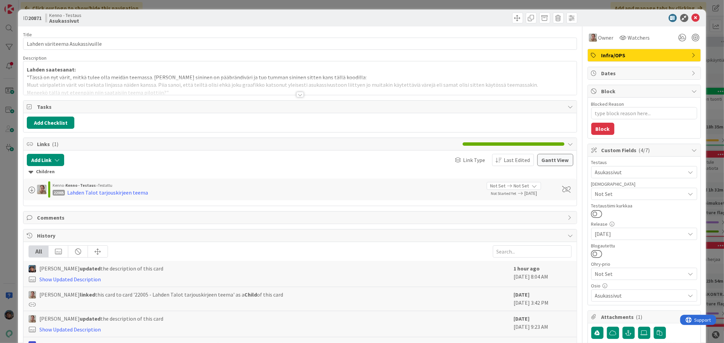
click at [298, 93] on div at bounding box center [299, 94] width 7 height 5
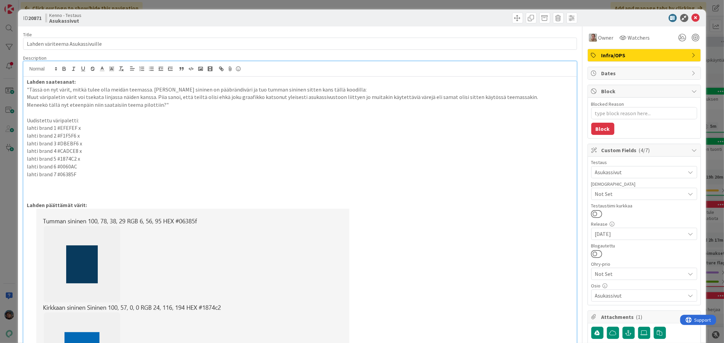
type textarea "x"
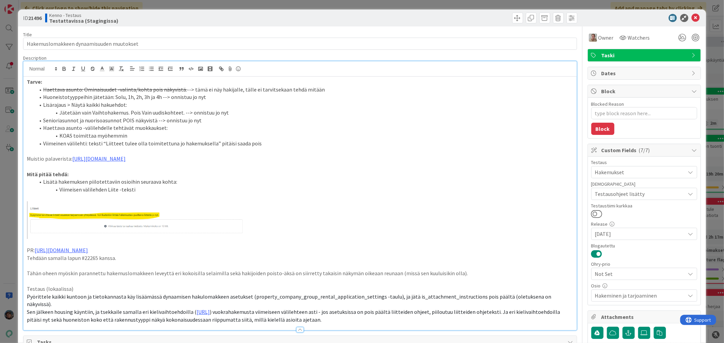
type textarea "x"
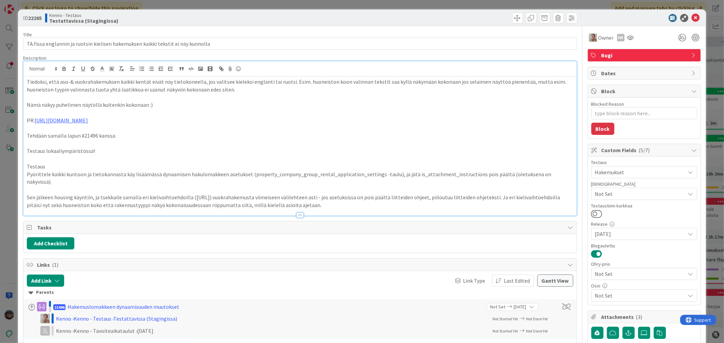
type textarea "x"
